Goal: Navigation & Orientation: Find specific page/section

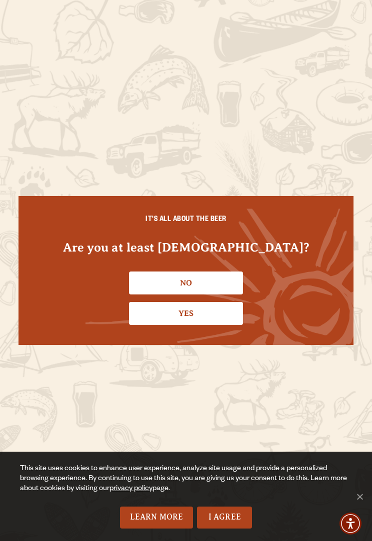
click at [188, 323] on link "Yes" at bounding box center [186, 313] width 114 height 23
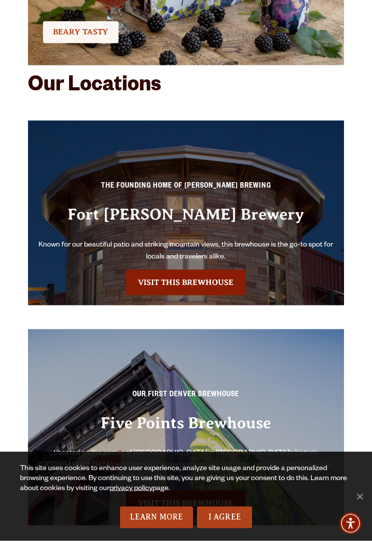
scroll to position [2918, 0]
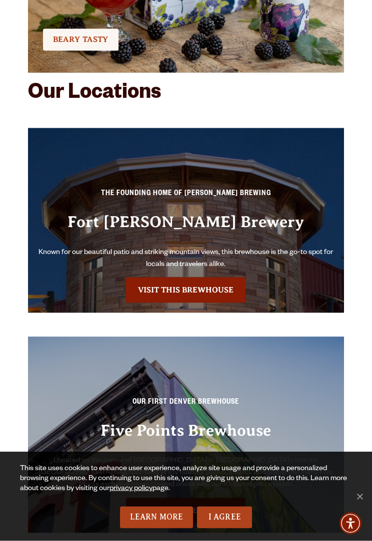
click at [205, 281] on link "Visit this Brewhouse" at bounding box center [185, 290] width 119 height 25
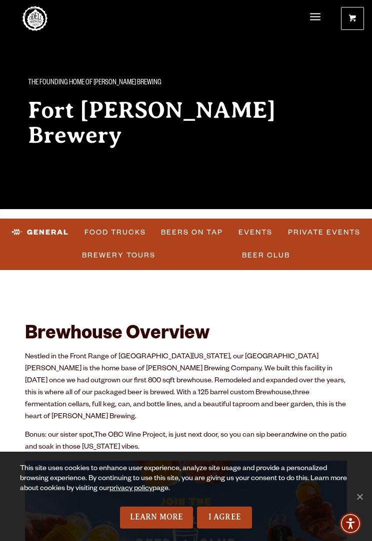
click at [135, 253] on link "Brewery Tours" at bounding box center [118, 255] width 81 height 23
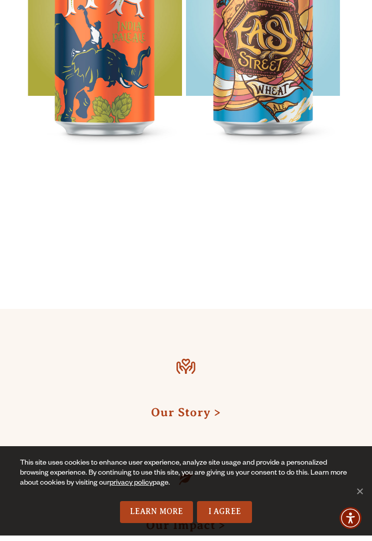
scroll to position [1359, 0]
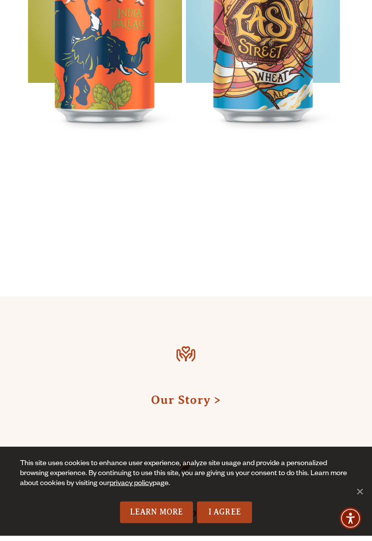
click at [221, 399] on link "Our Story" at bounding box center [186, 405] width 70 height 13
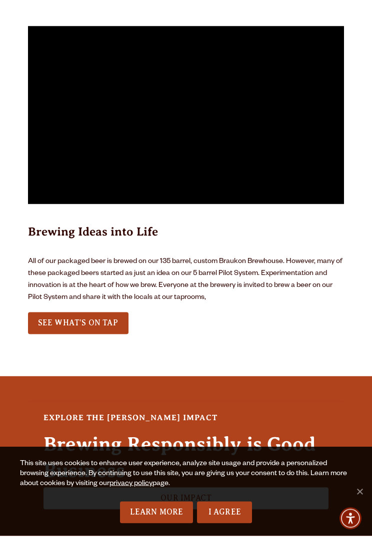
scroll to position [4157, 0]
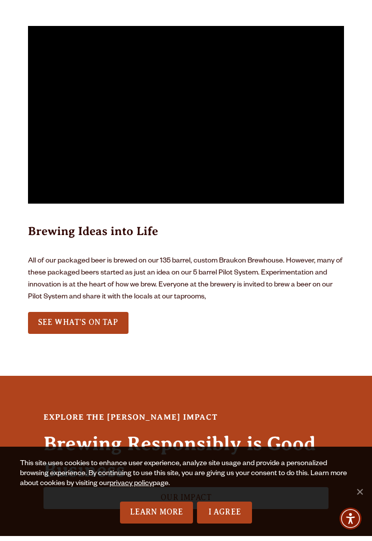
click at [113, 317] on link "See What’s on tap" at bounding box center [78, 328] width 100 height 22
click at [97, 317] on link "See What’s on tap" at bounding box center [78, 328] width 100 height 22
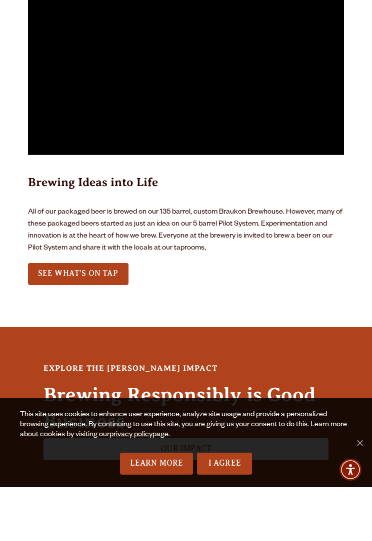
click at [96, 323] on span "See What’s on tap" at bounding box center [78, 327] width 80 height 9
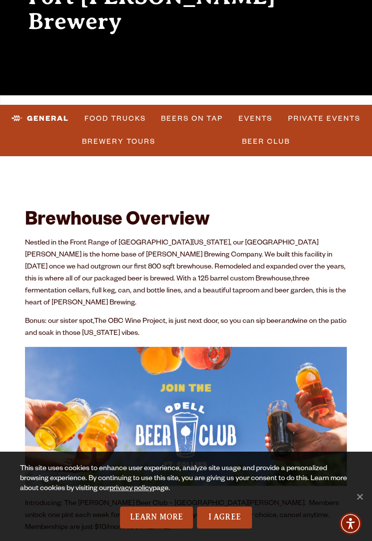
scroll to position [111, 0]
